Goal: Task Accomplishment & Management: Use online tool/utility

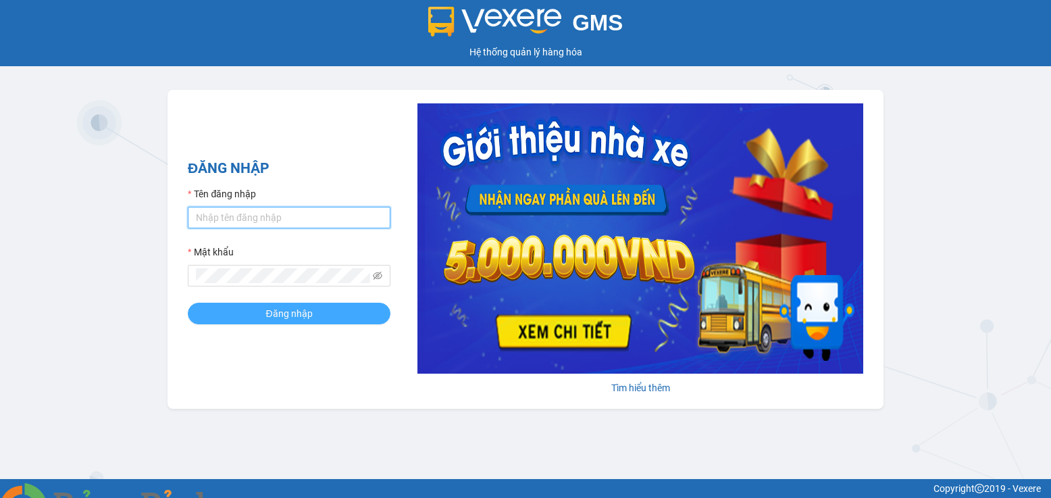
type input "bxpvd.tananh"
click at [324, 315] on button "Đăng nhập" at bounding box center [289, 313] width 203 height 22
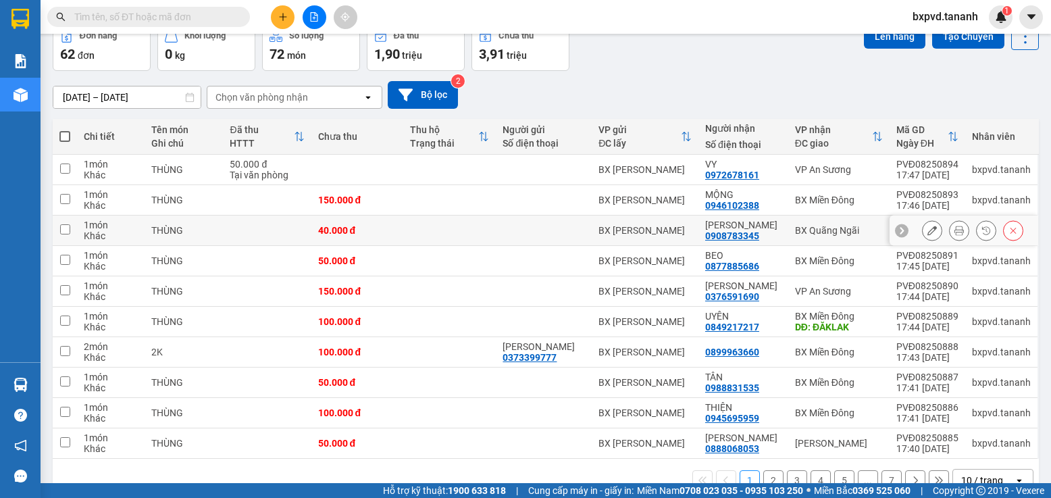
scroll to position [103, 0]
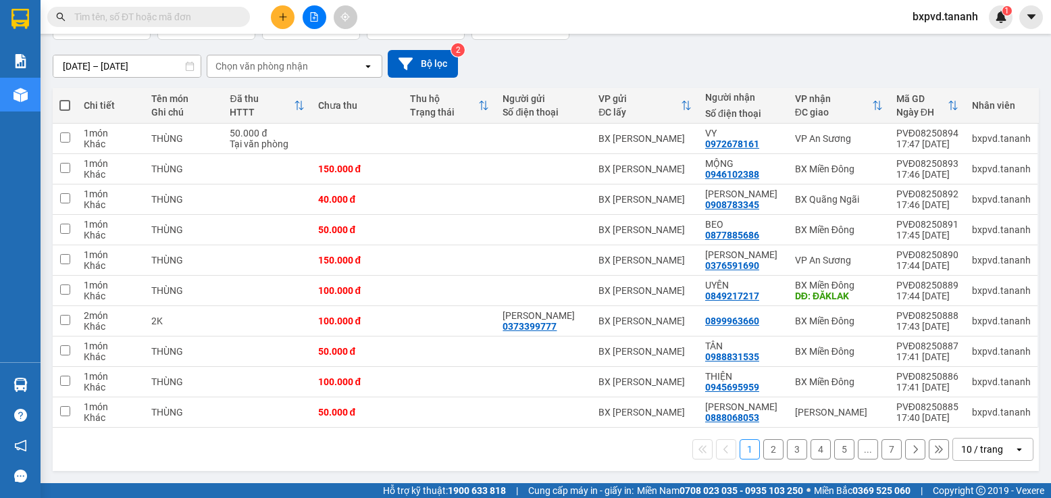
click at [990, 450] on div "10 / trang" at bounding box center [982, 449] width 42 height 14
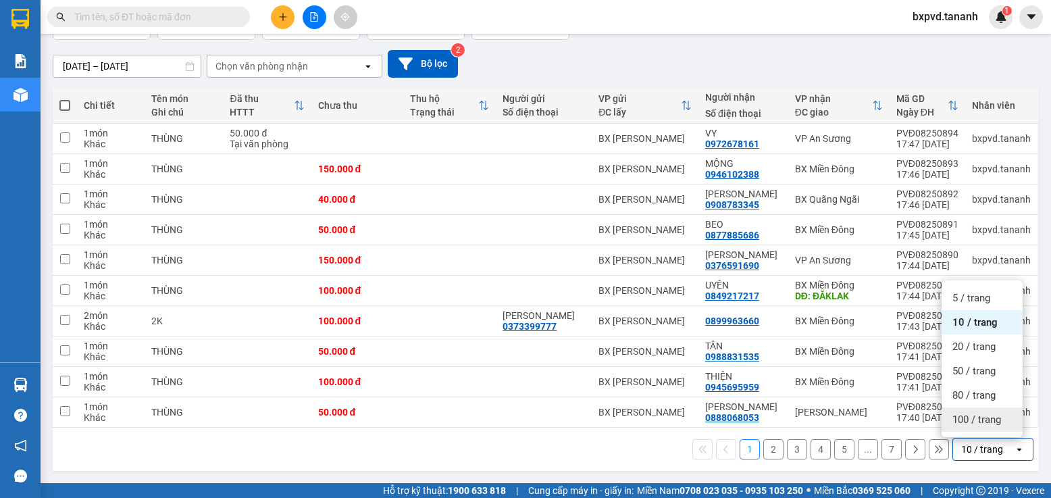
click at [988, 419] on span "100 / trang" at bounding box center [976, 420] width 49 height 14
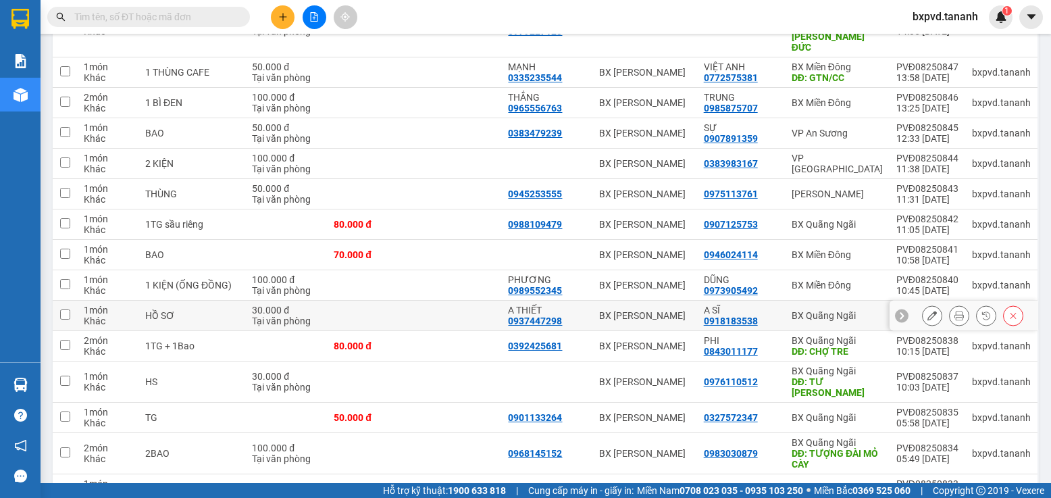
scroll to position [1693, 0]
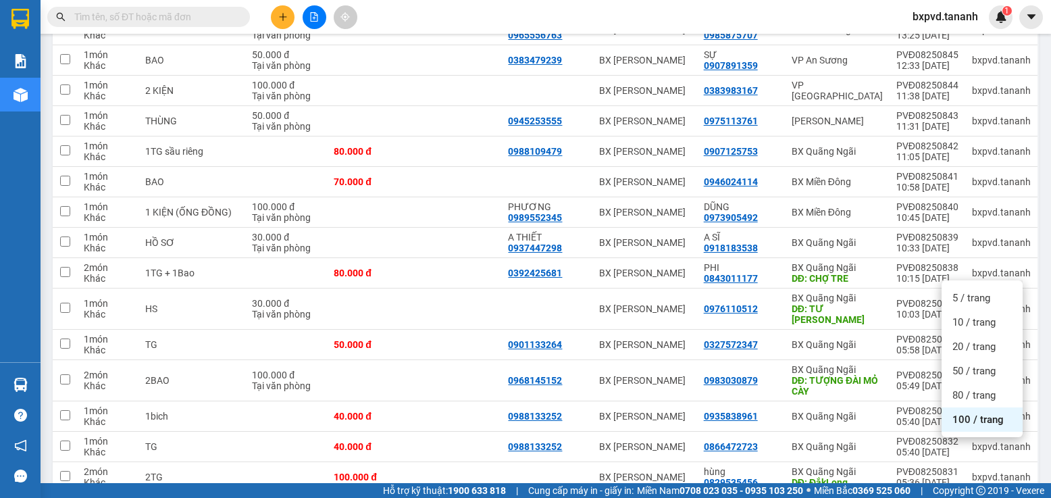
click at [958, 415] on span "100 / trang" at bounding box center [977, 420] width 51 height 14
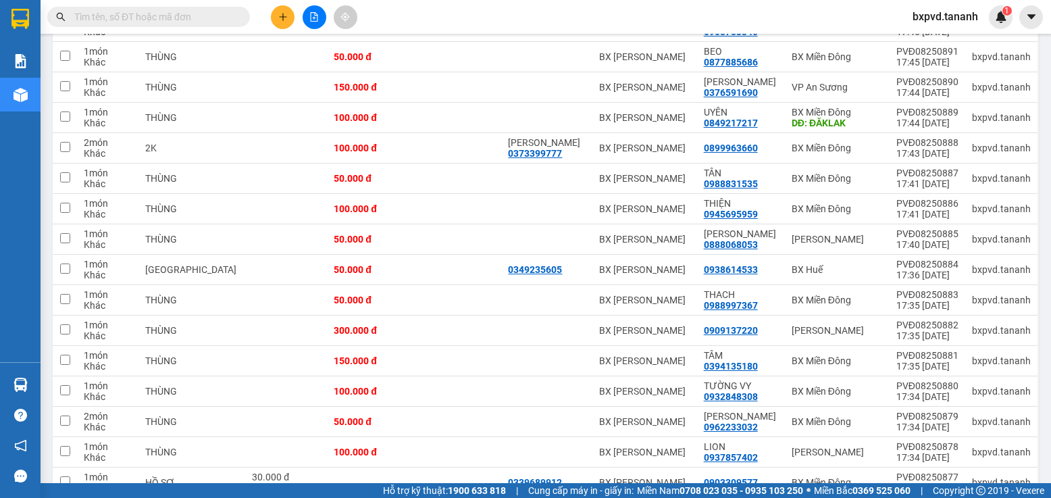
scroll to position [0, 0]
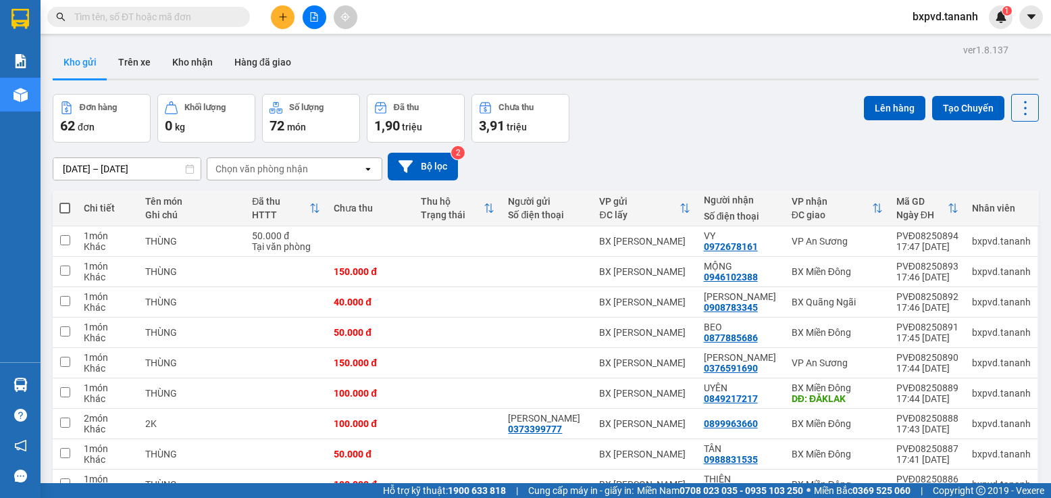
click at [68, 205] on span at bounding box center [64, 208] width 11 height 11
click at [65, 201] on input "checkbox" at bounding box center [65, 201] width 0 height 0
checkbox input "true"
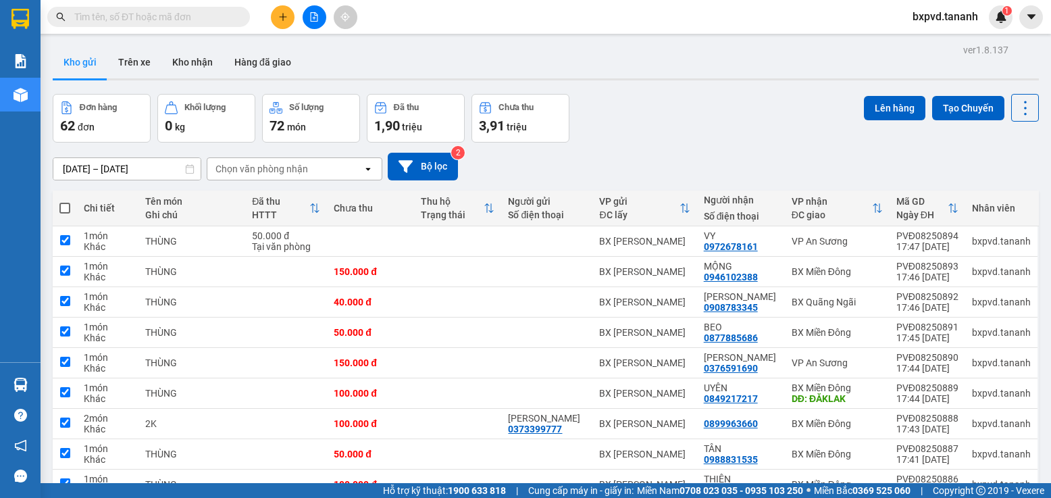
checkbox input "true"
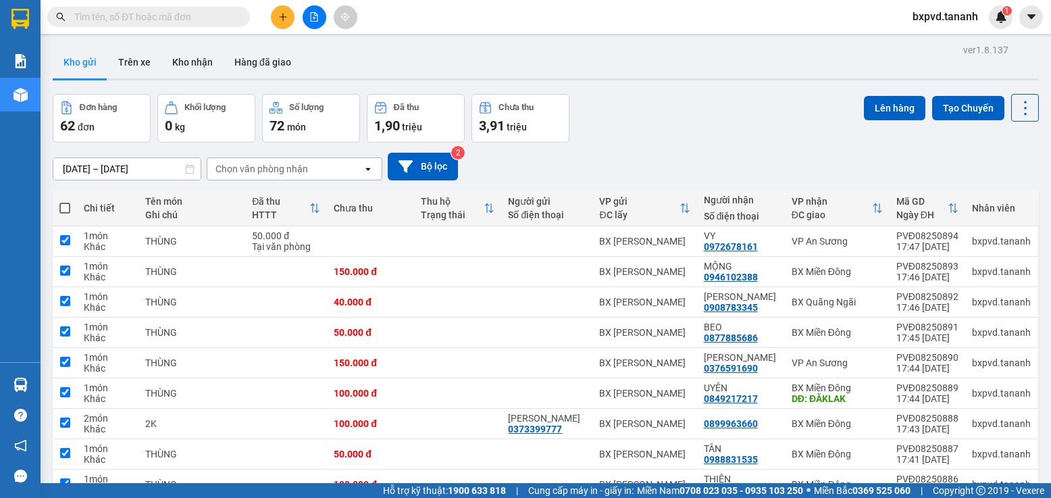
checkbox input "true"
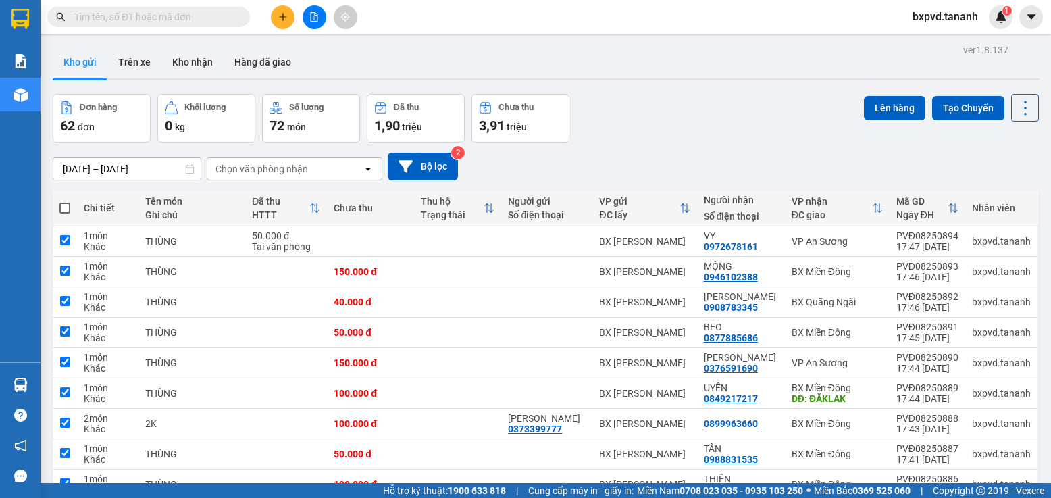
checkbox input "true"
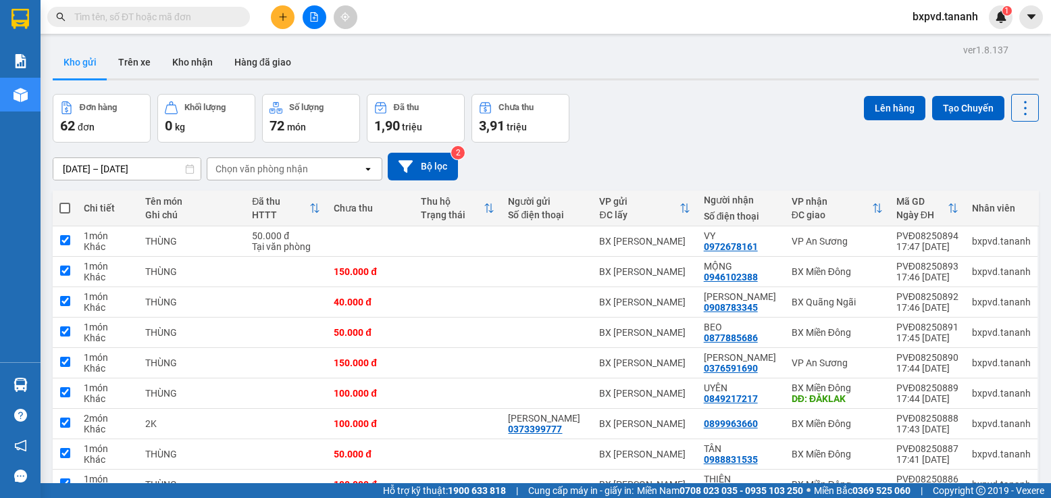
checkbox input "true"
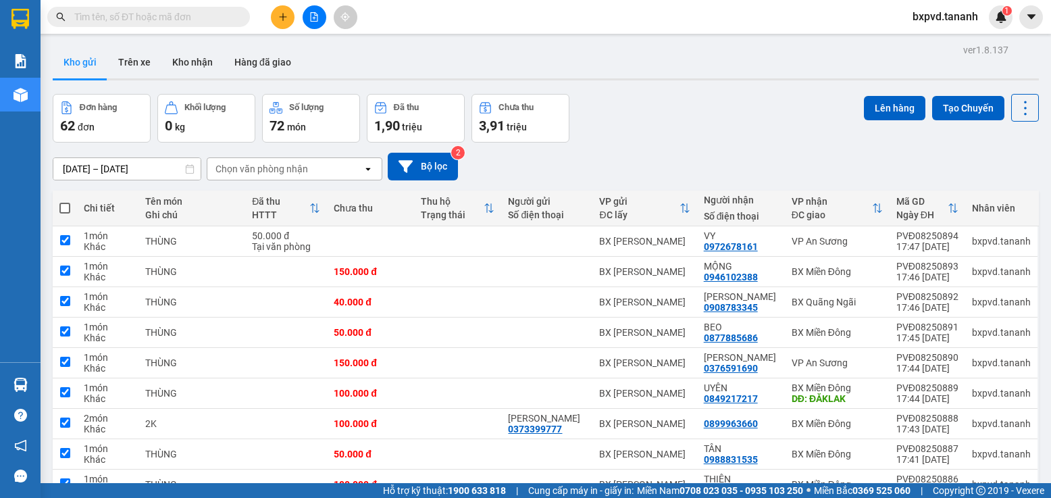
checkbox input "true"
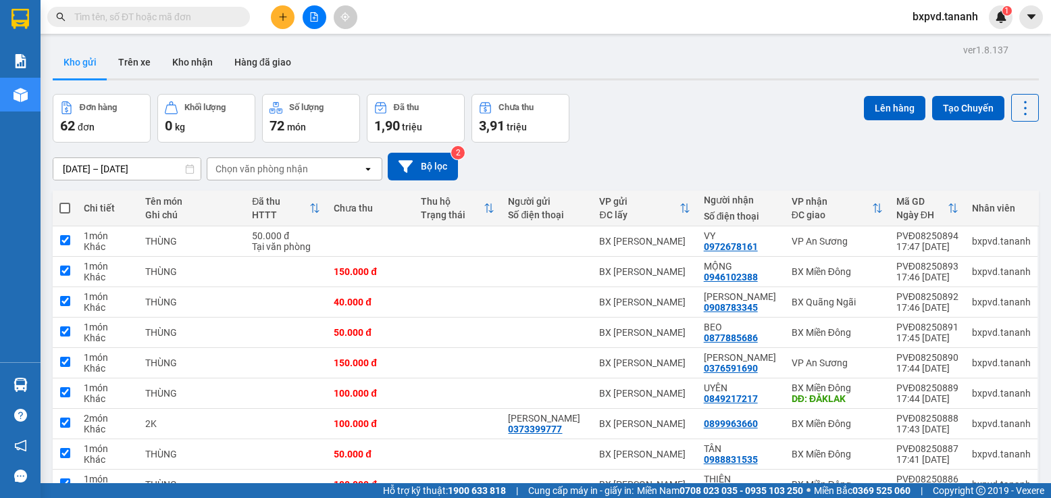
checkbox input "true"
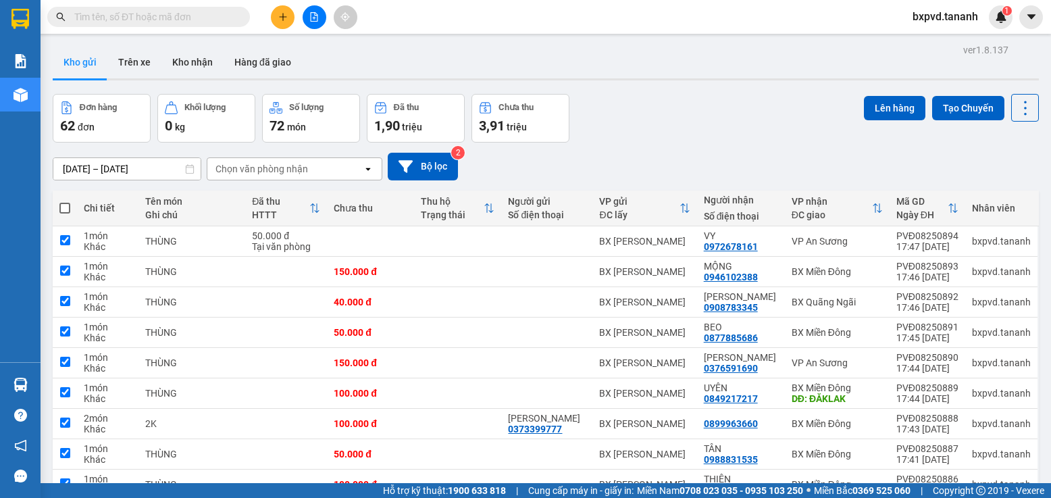
checkbox input "true"
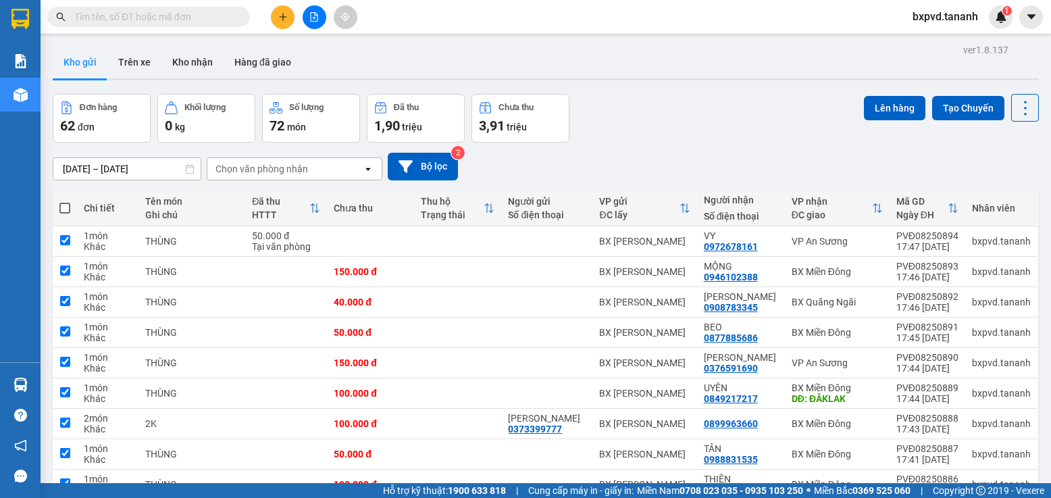
checkbox input "true"
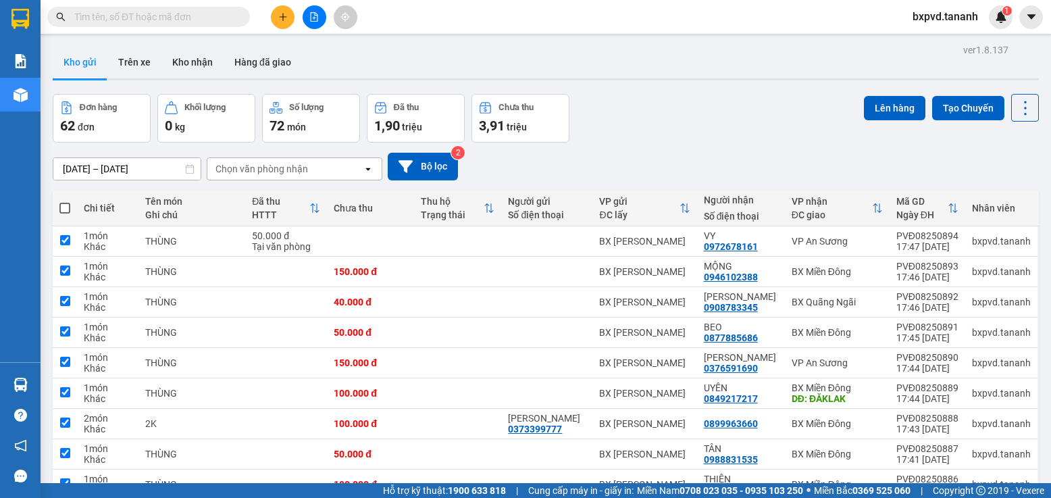
checkbox input "true"
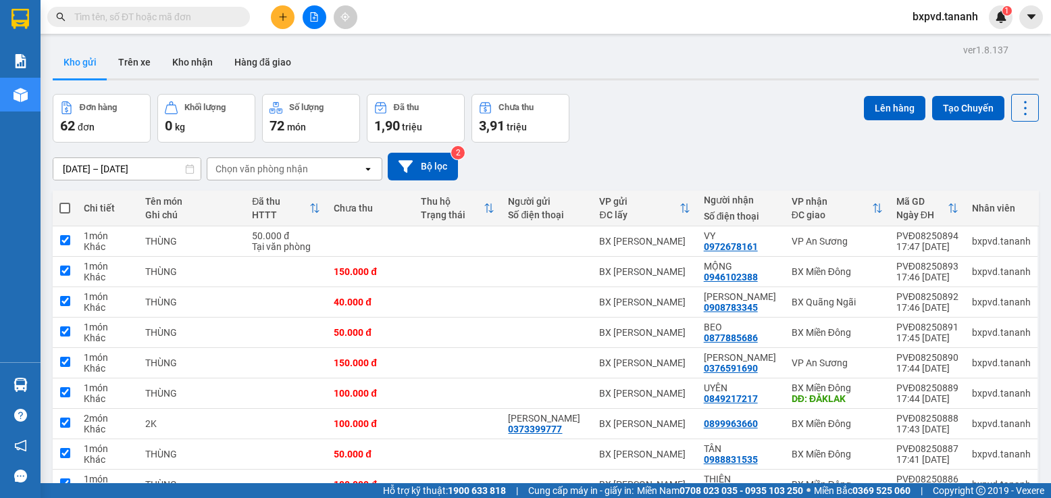
checkbox input "true"
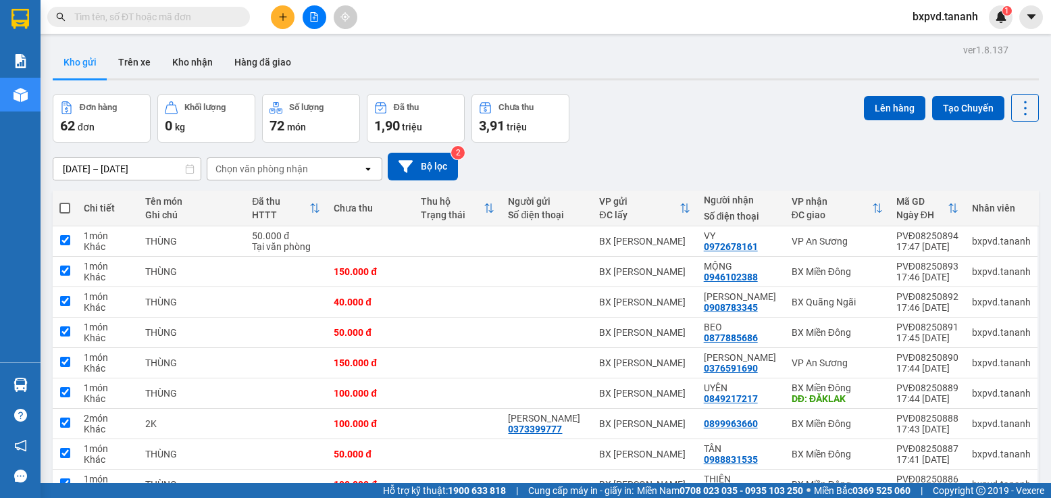
checkbox input "true"
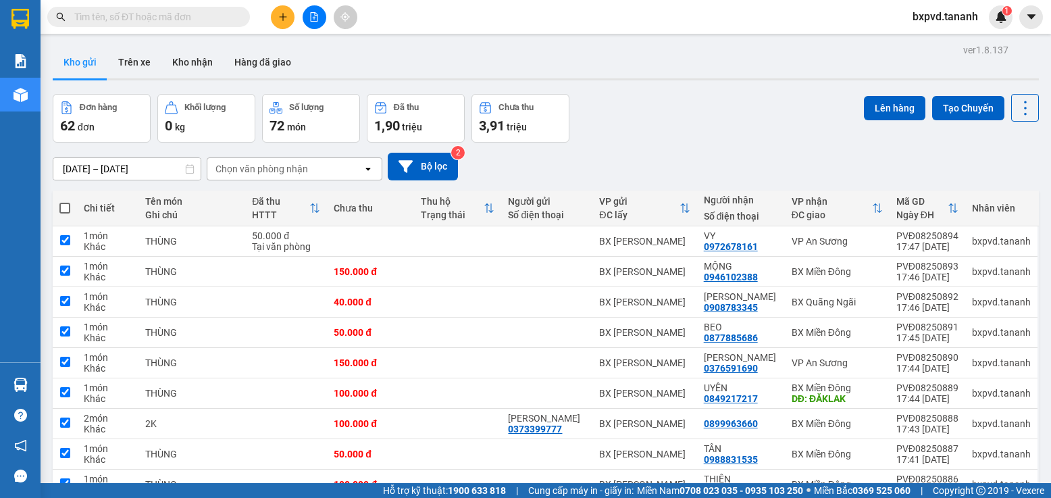
checkbox input "true"
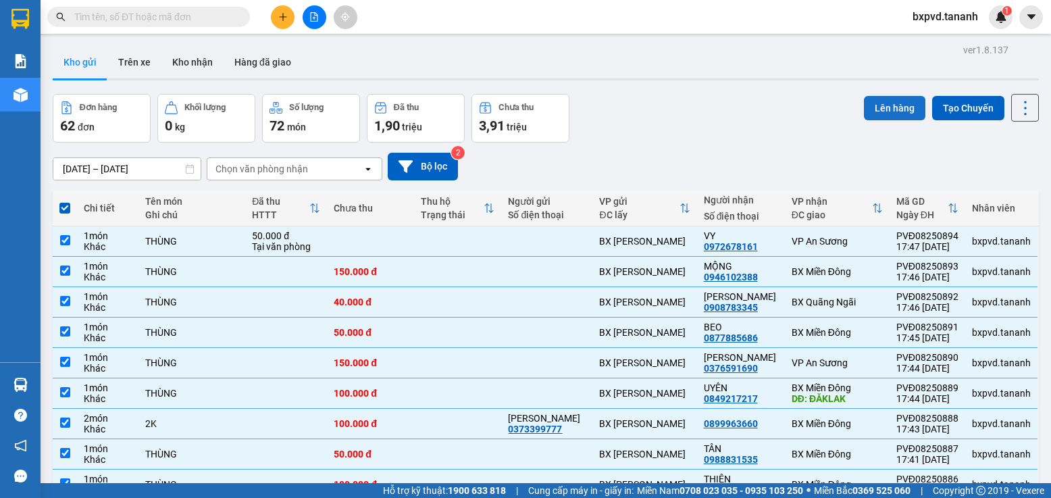
click at [864, 114] on button "Lên hàng" at bounding box center [894, 108] width 61 height 24
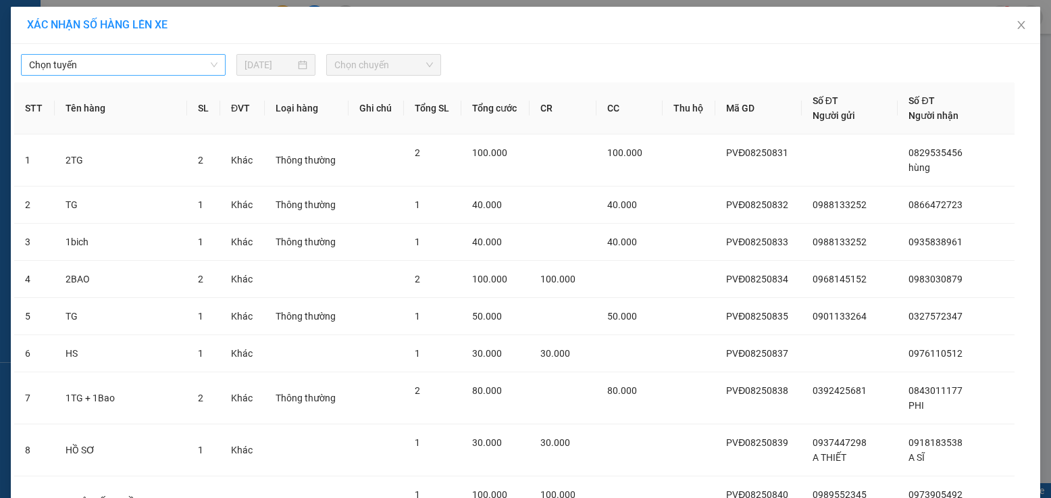
click at [192, 65] on span "Chọn tuyến" at bounding box center [123, 65] width 188 height 20
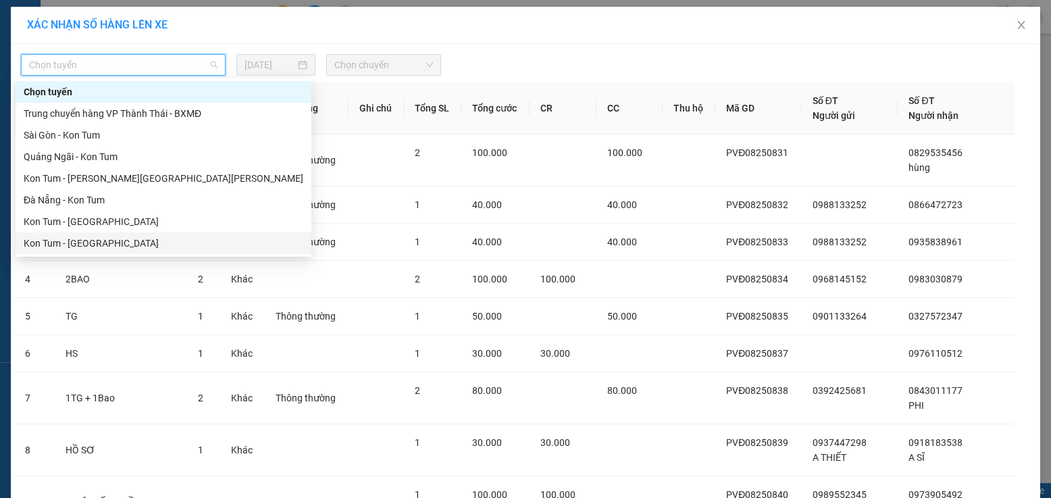
click at [120, 241] on div "Kon Tum - [GEOGRAPHIC_DATA]" at bounding box center [164, 243] width 280 height 15
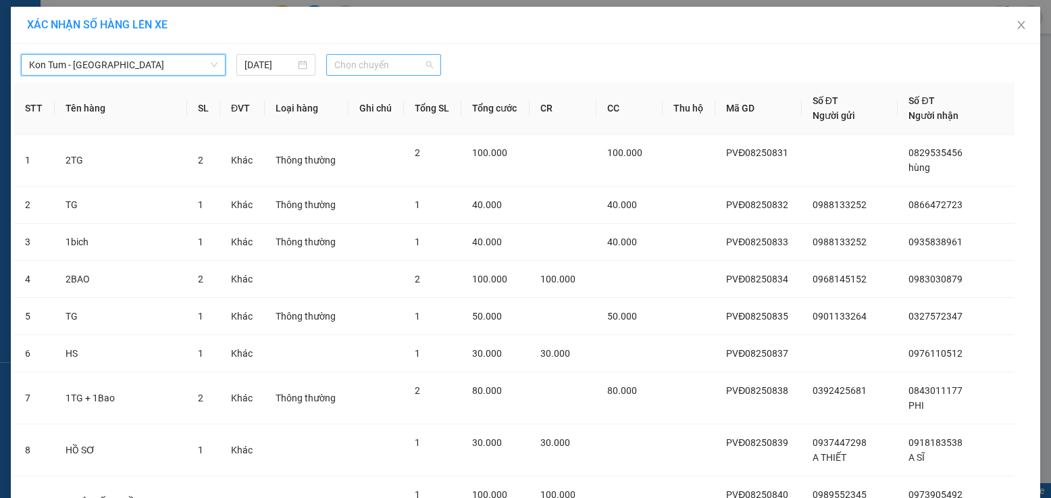
click at [352, 61] on span "Chọn chuyến" at bounding box center [383, 65] width 99 height 20
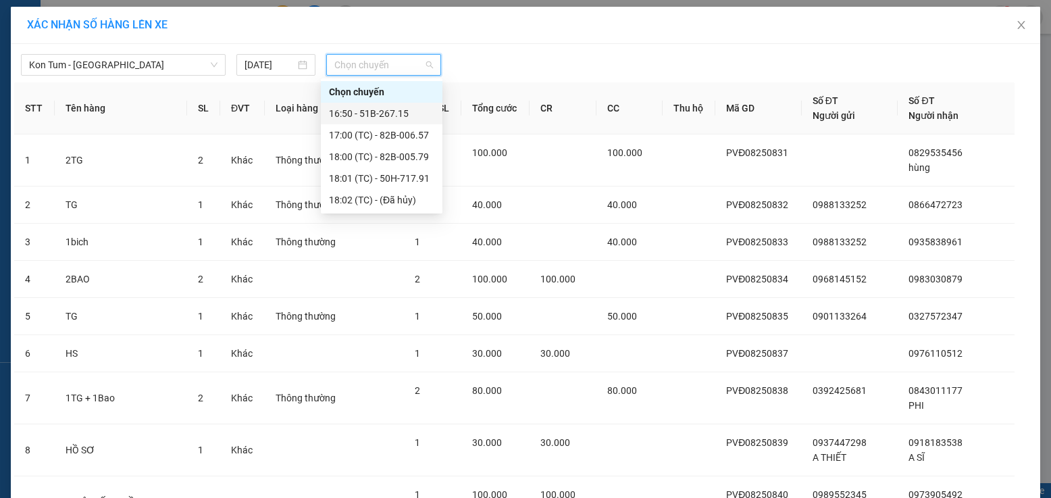
click at [398, 115] on div "16:50 - 51B-267.15" at bounding box center [381, 113] width 105 height 15
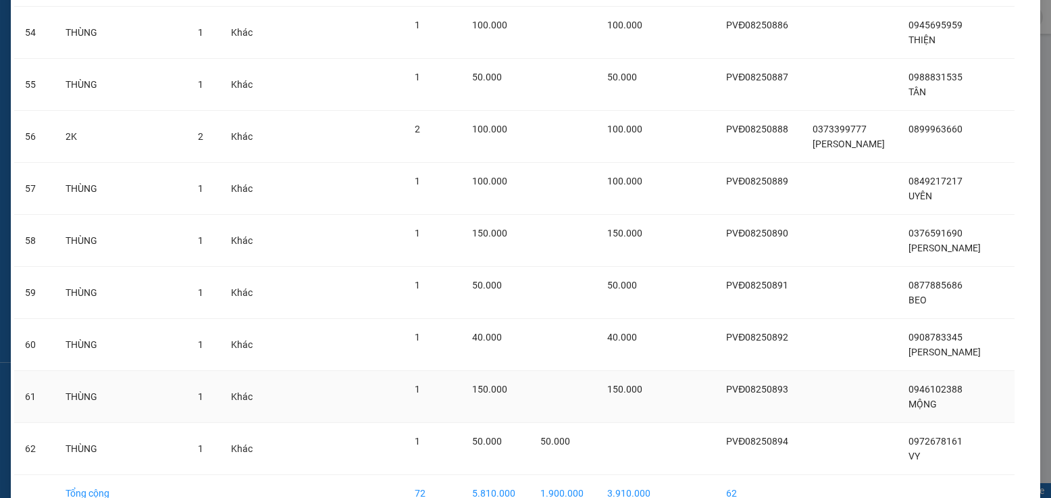
scroll to position [2578, 0]
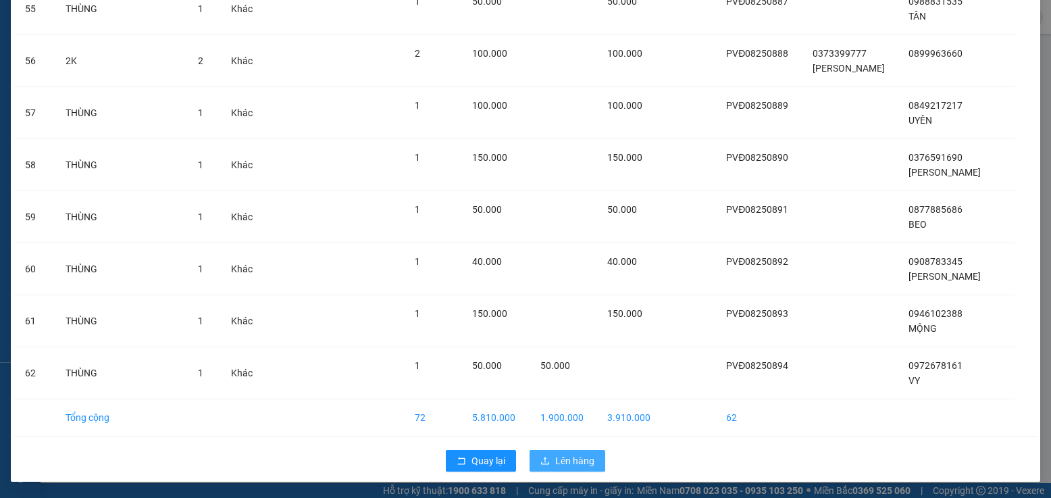
click at [561, 460] on span "Lên hàng" at bounding box center [574, 460] width 39 height 15
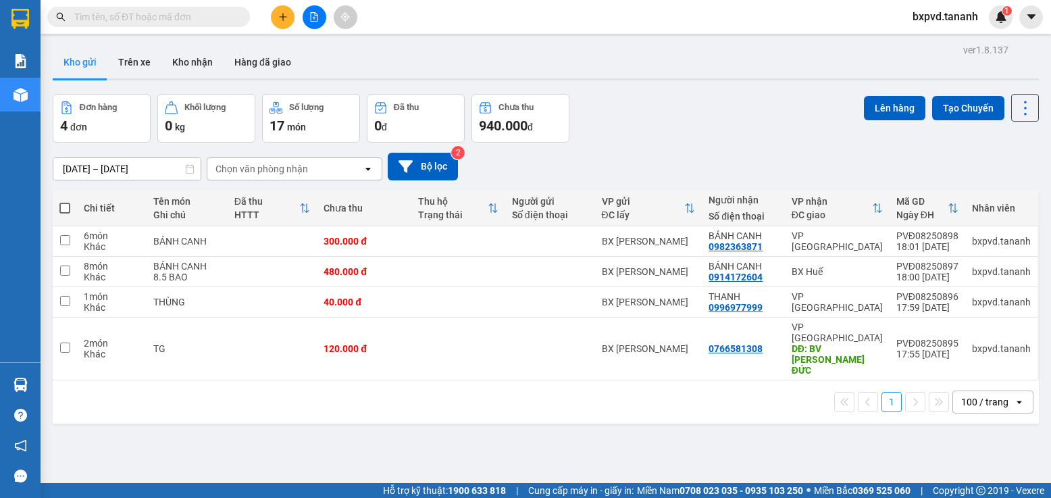
click at [63, 207] on span at bounding box center [64, 208] width 11 height 11
click at [65, 201] on input "checkbox" at bounding box center [65, 201] width 0 height 0
checkbox input "true"
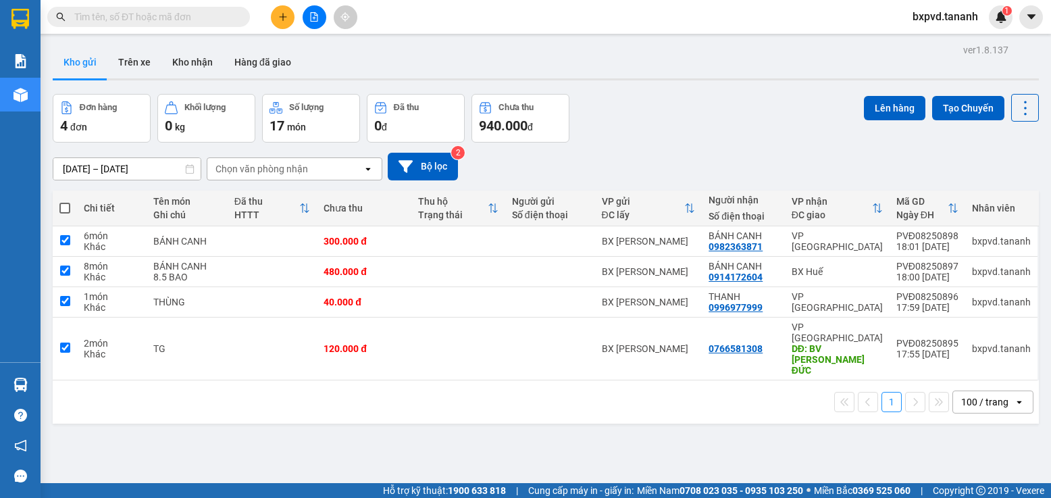
checkbox input "true"
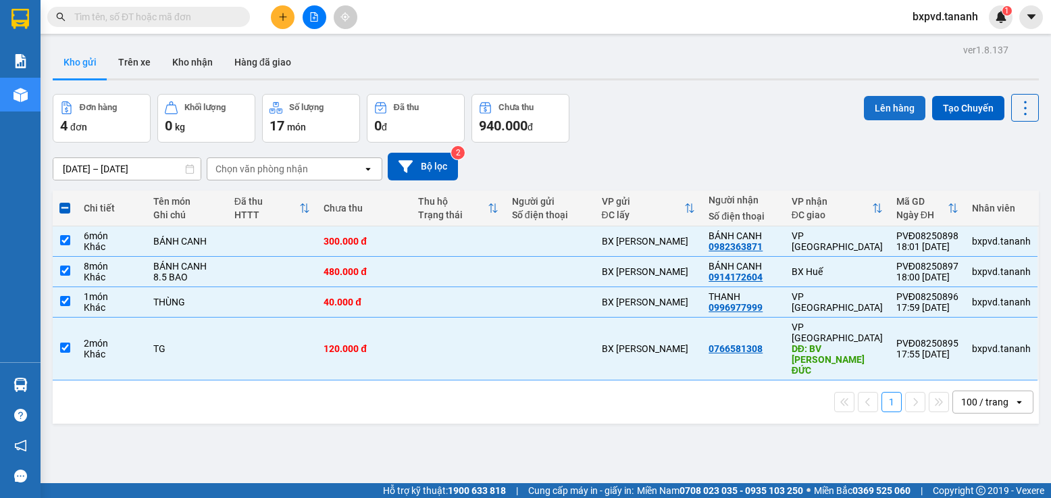
click at [873, 106] on button "Lên hàng" at bounding box center [894, 108] width 61 height 24
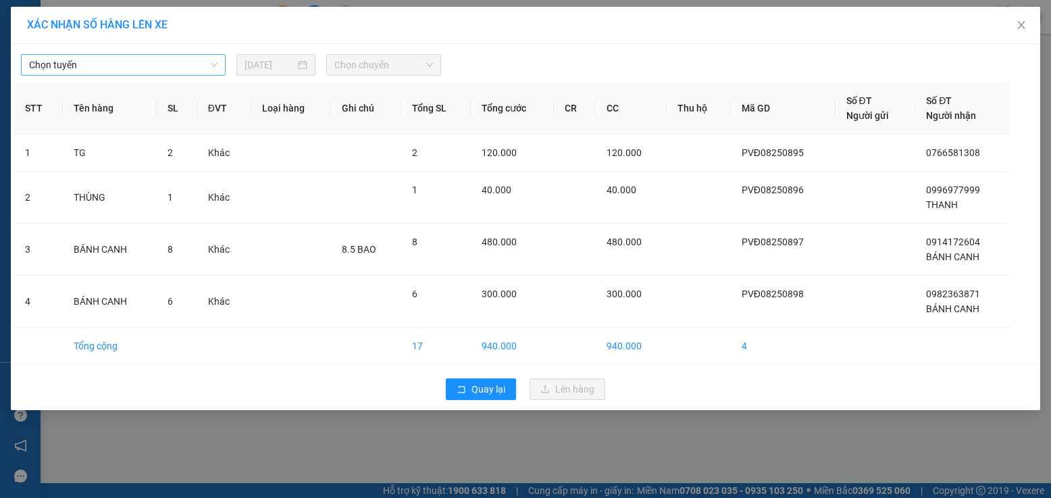
click at [204, 68] on span "Chọn tuyến" at bounding box center [123, 65] width 188 height 20
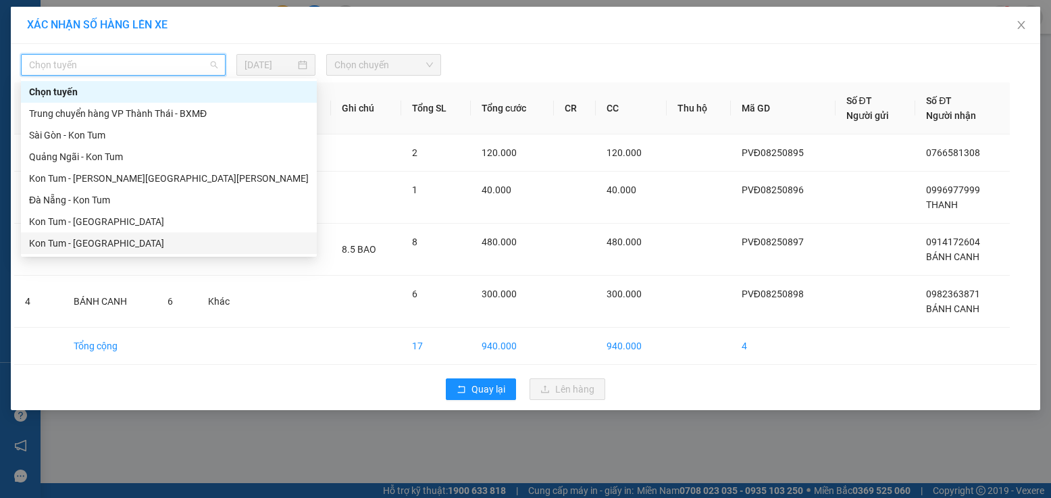
click at [178, 244] on div "Kon Tum - [GEOGRAPHIC_DATA]" at bounding box center [169, 243] width 280 height 15
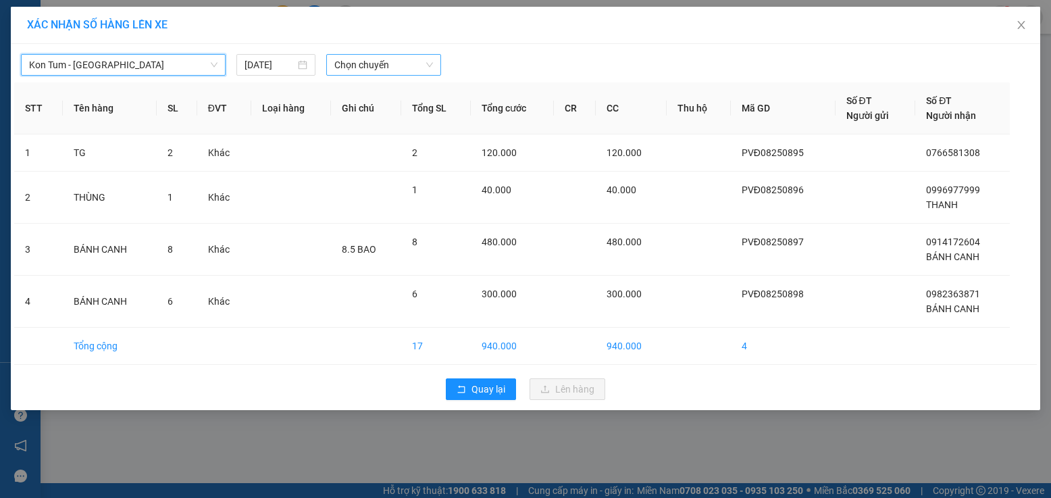
click at [352, 70] on span "Chọn chuyến" at bounding box center [383, 65] width 99 height 20
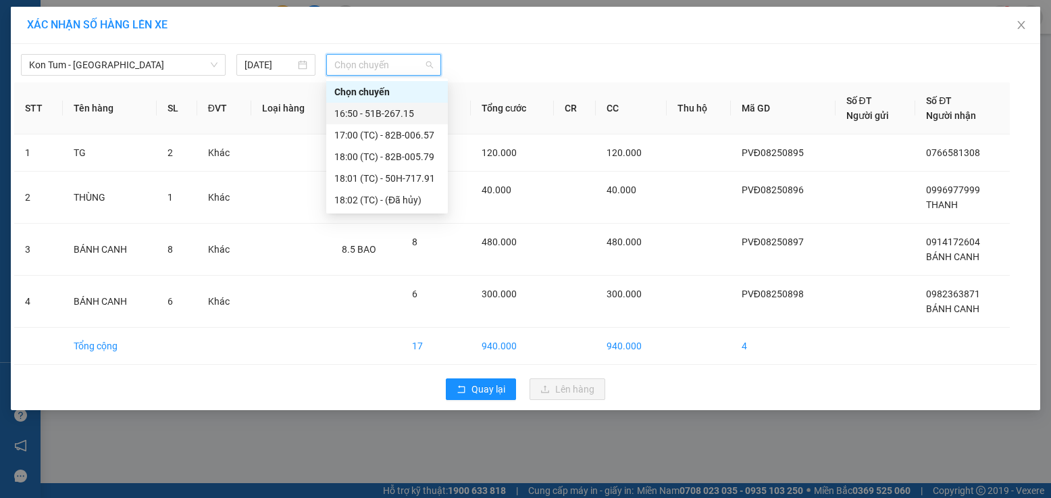
click at [375, 112] on div "16:50 - 51B-267.15" at bounding box center [386, 113] width 105 height 15
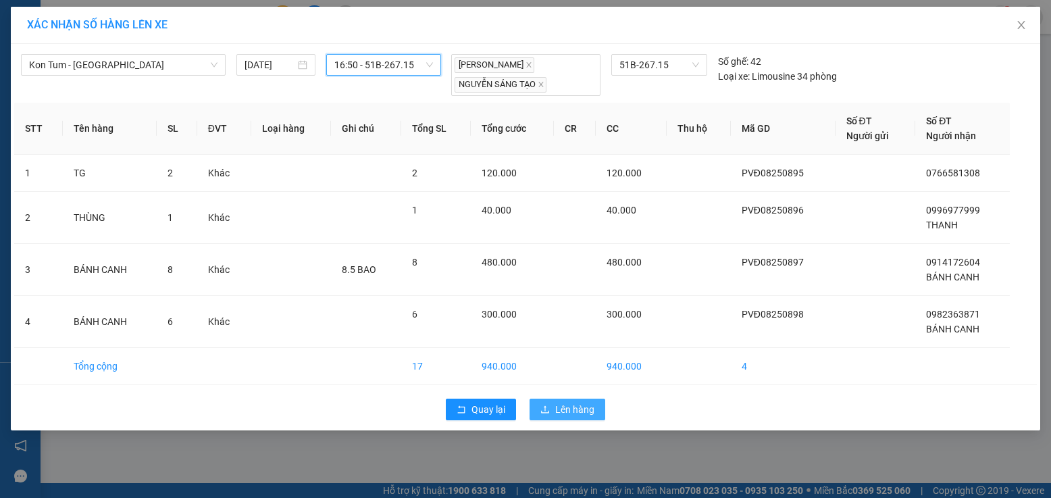
click at [549, 413] on icon "upload" at bounding box center [545, 408] width 8 height 7
